Goal: Task Accomplishment & Management: Manage account settings

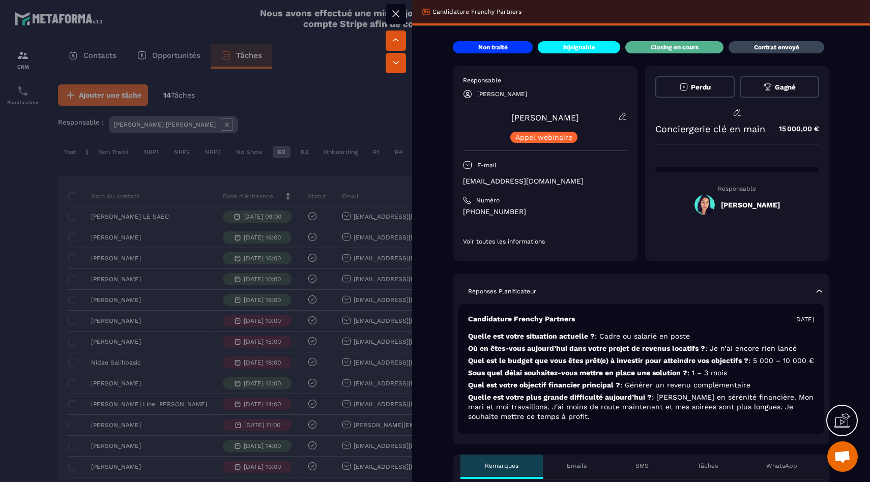
scroll to position [87, 0]
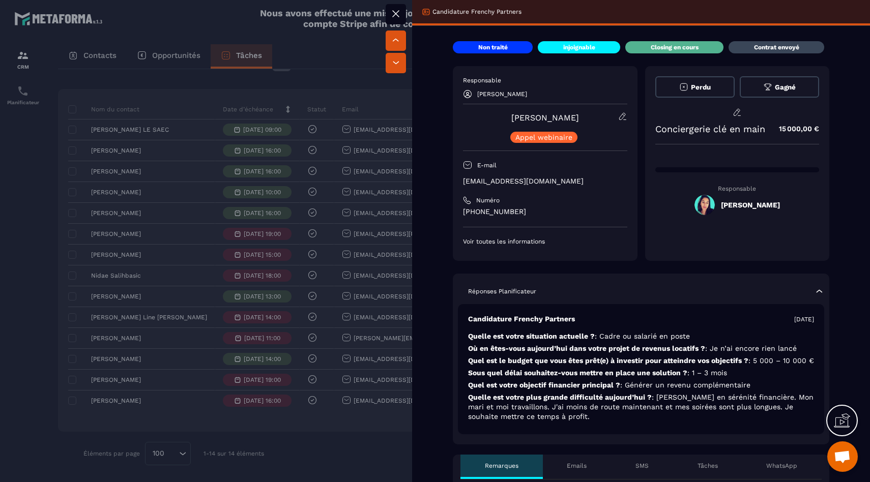
click at [704, 205] on span at bounding box center [704, 205] width 20 height 20
click at [702, 204] on span at bounding box center [704, 205] width 20 height 20
click at [508, 242] on p "Voir toutes les informations" at bounding box center [545, 242] width 164 height 8
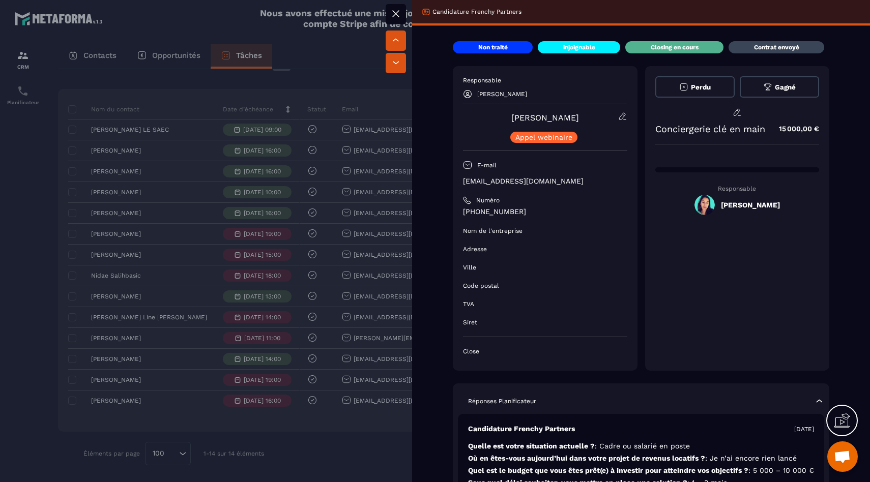
drag, startPoint x: 609, startPoint y: 116, endPoint x: 626, endPoint y: 113, distance: 17.0
click at [614, 116] on div "[PERSON_NAME] webinaire" at bounding box center [545, 127] width 164 height 31
click at [631, 112] on div "Responsable [PERSON_NAME] [PERSON_NAME] webinaire E-mail [EMAIL_ADDRESS][DOMAIN…" at bounding box center [545, 218] width 185 height 305
click at [623, 115] on icon at bounding box center [622, 116] width 9 height 9
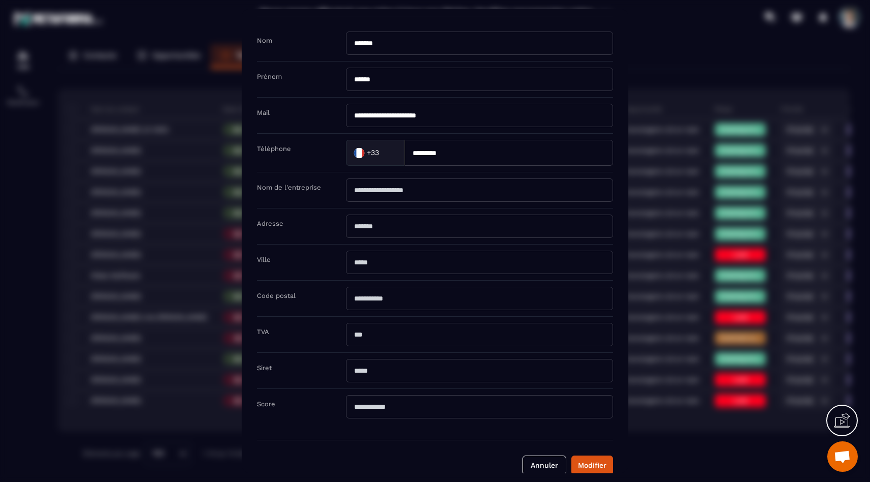
scroll to position [50, 0]
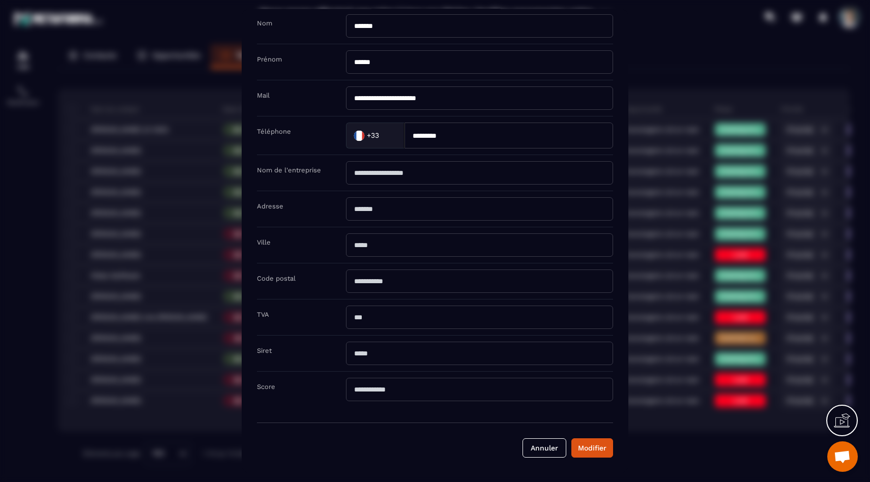
click at [558, 458] on div "**********" at bounding box center [435, 241] width 387 height 465
click at [558, 453] on button "Annuler" at bounding box center [545, 448] width 44 height 19
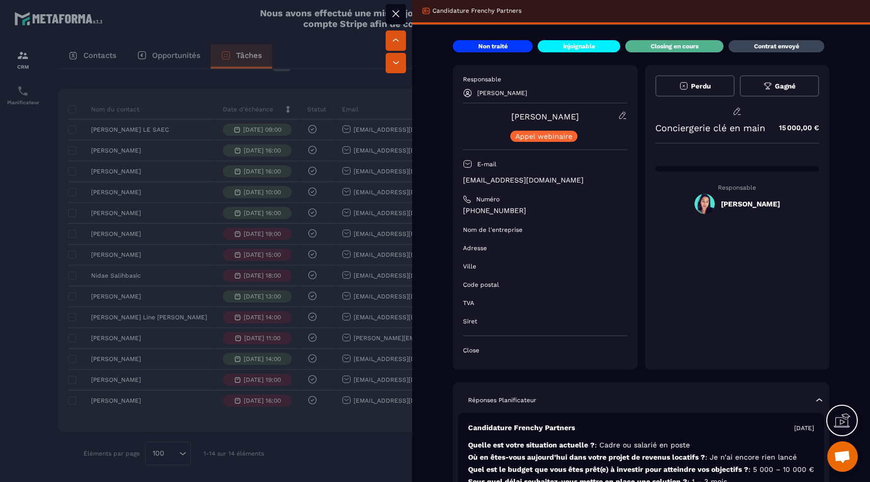
scroll to position [0, 0]
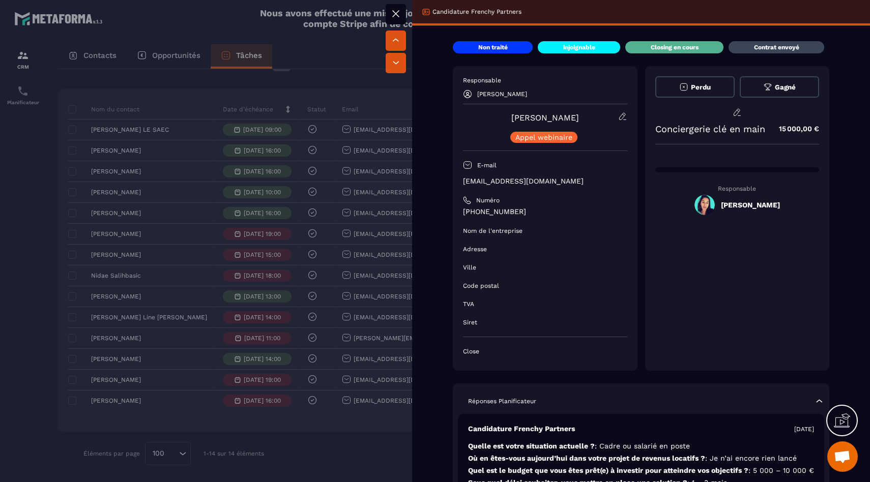
click at [725, 206] on h5 "[PERSON_NAME]" at bounding box center [750, 205] width 59 height 8
click at [664, 47] on p "Closing en cours" at bounding box center [675, 47] width 48 height 8
click at [530, 179] on p "[EMAIL_ADDRESS][DOMAIN_NAME]" at bounding box center [545, 182] width 164 height 10
click at [348, 245] on div at bounding box center [435, 241] width 870 height 482
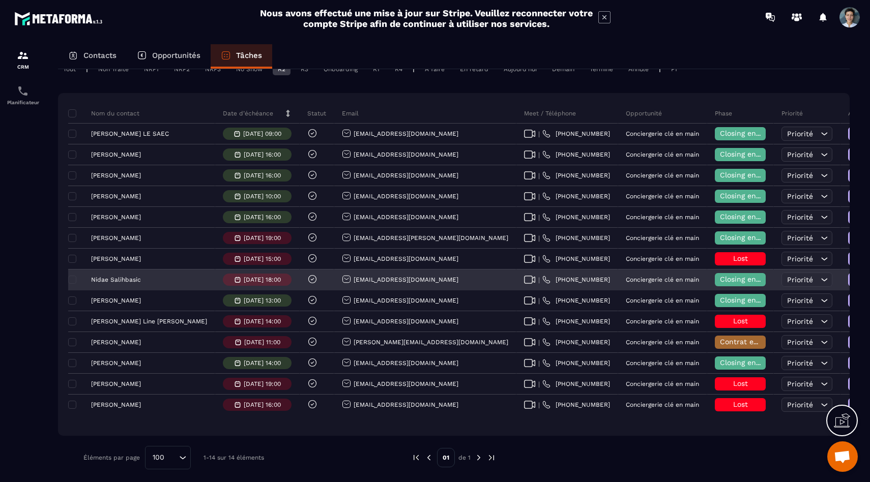
scroll to position [87, 0]
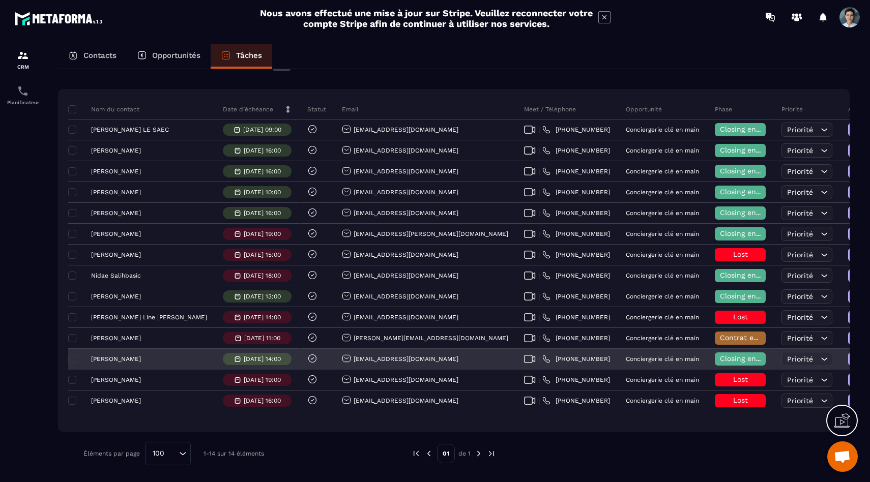
click at [129, 364] on div "[PERSON_NAME]" at bounding box center [141, 359] width 147 height 21
click at [129, 361] on p "[PERSON_NAME]" at bounding box center [116, 359] width 50 height 7
